Goal: Task Accomplishment & Management: Manage account settings

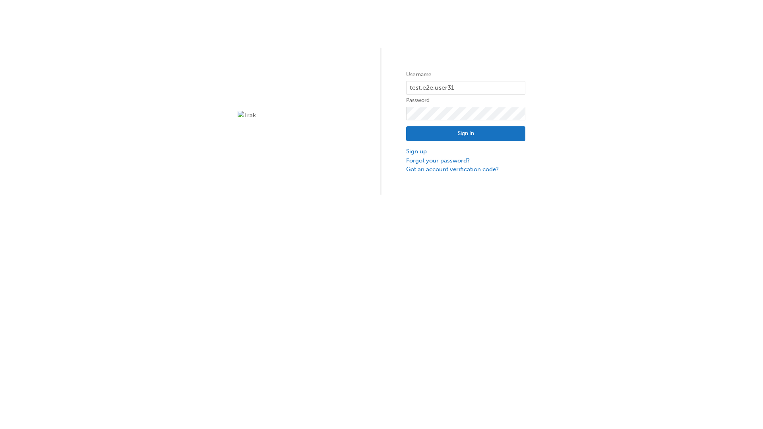
type input "test.e2e.user31"
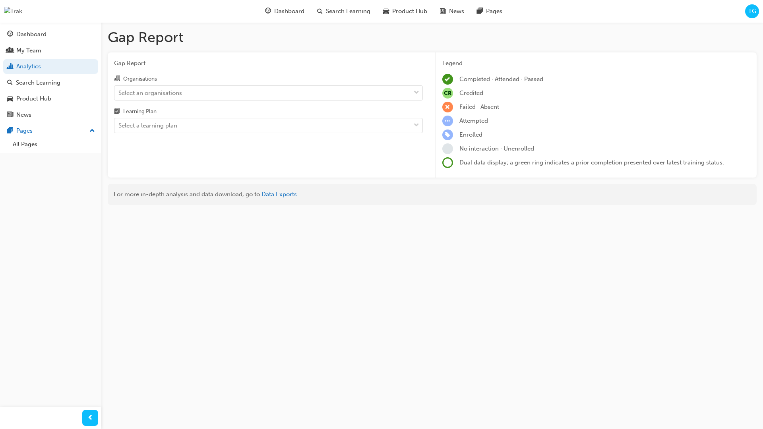
click at [119, 93] on input "Organisations Select an organisations" at bounding box center [118, 92] width 1 height 7
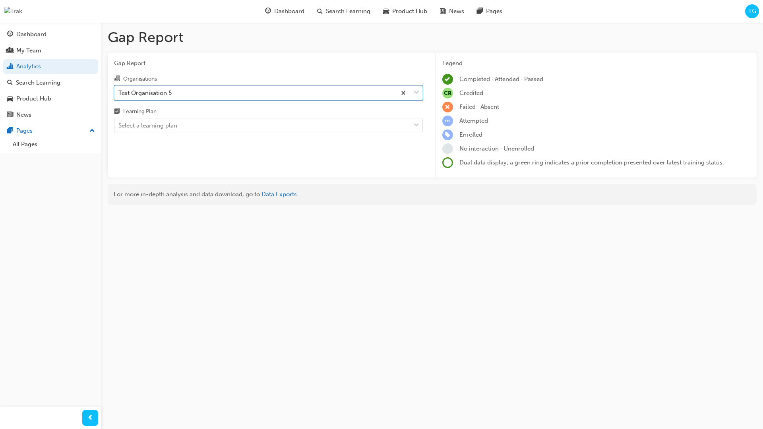
click at [119, 126] on input "Learning Plan Select a learning plan" at bounding box center [118, 125] width 1 height 7
